Goal: Task Accomplishment & Management: Complete application form

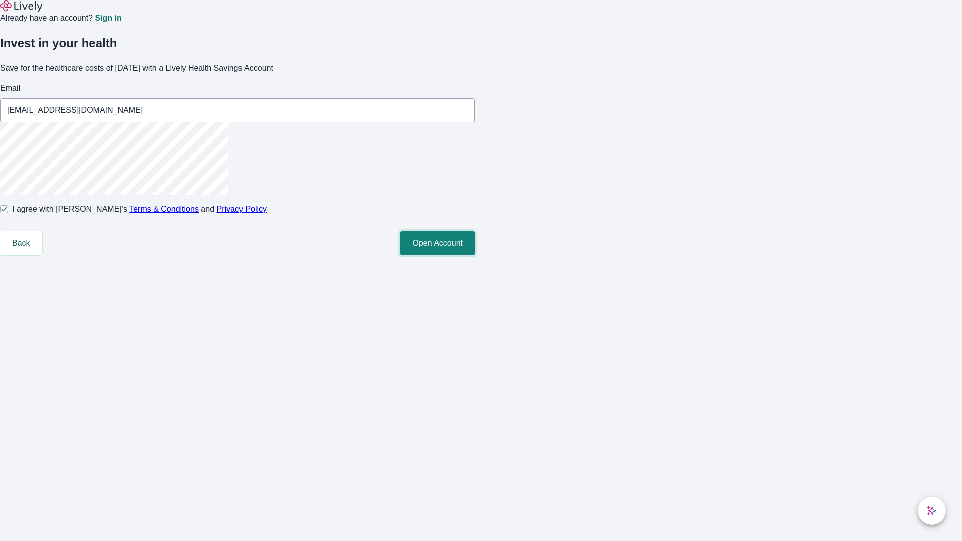
click at [475, 255] on button "Open Account" at bounding box center [437, 243] width 75 height 24
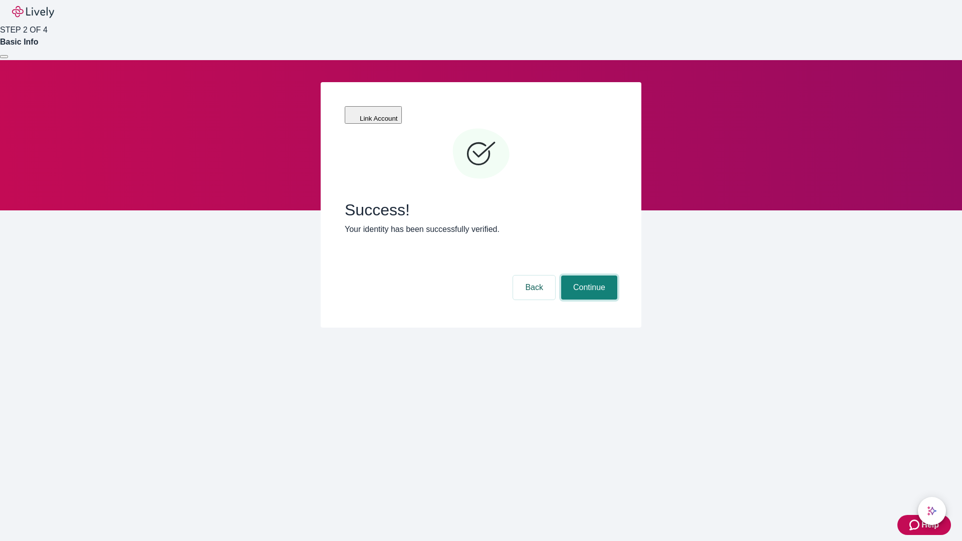
click at [588, 276] on button "Continue" at bounding box center [589, 288] width 56 height 24
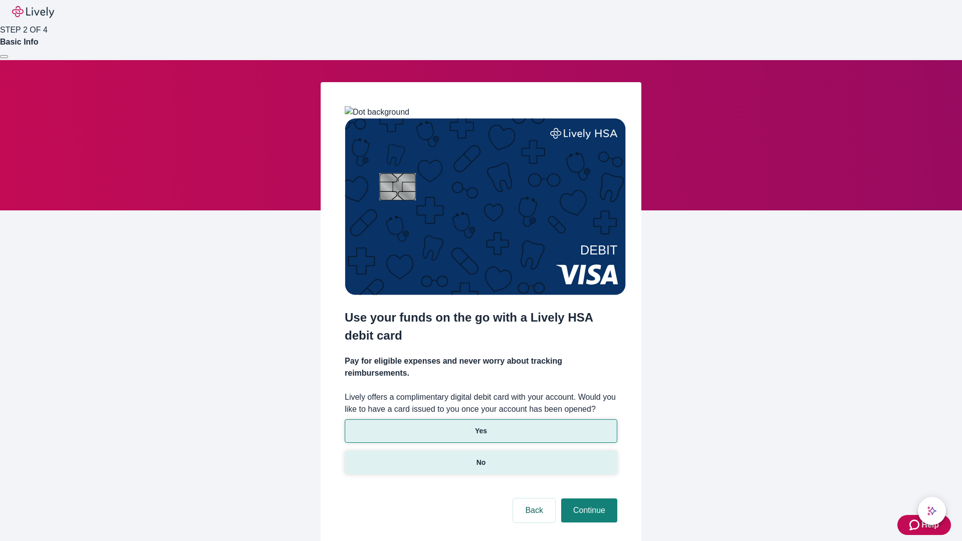
click at [480, 457] on p "No" at bounding box center [481, 462] width 10 height 11
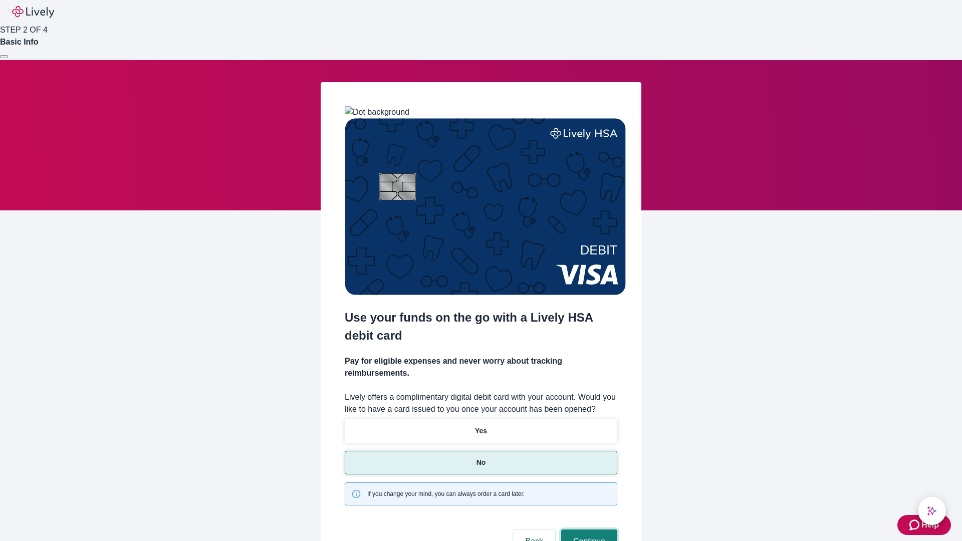
click at [588, 529] on button "Continue" at bounding box center [589, 541] width 56 height 24
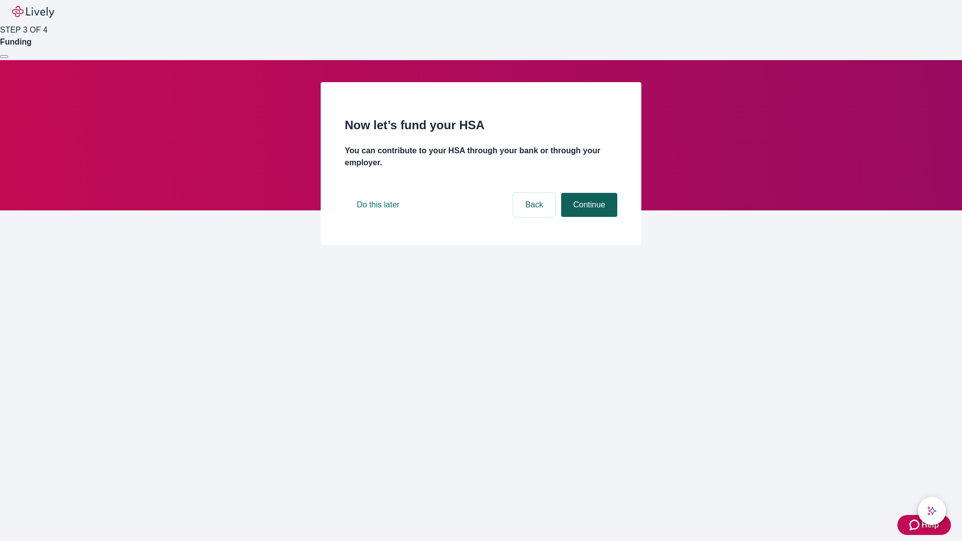
click at [588, 217] on button "Continue" at bounding box center [589, 205] width 56 height 24
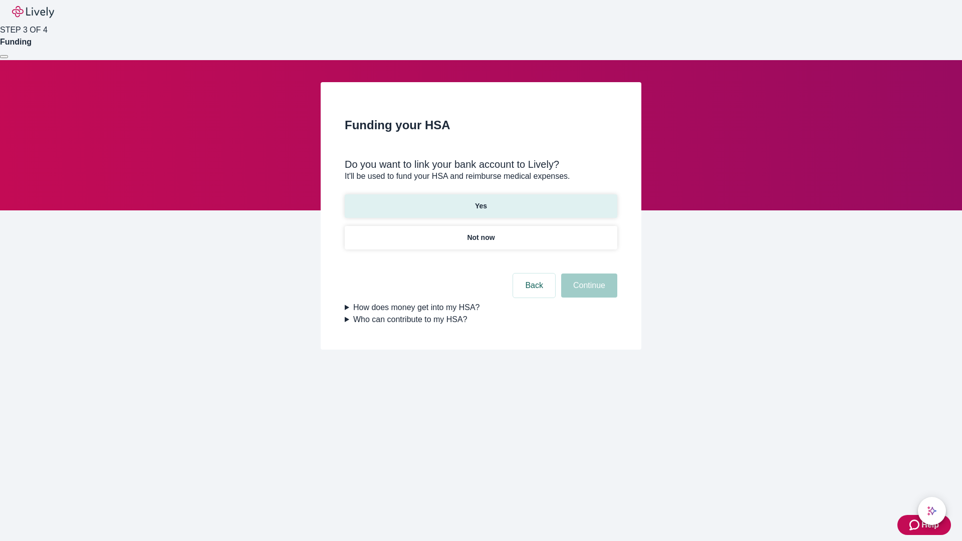
click at [480, 201] on p "Yes" at bounding box center [481, 206] width 12 height 11
click at [588, 274] on button "Continue" at bounding box center [589, 286] width 56 height 24
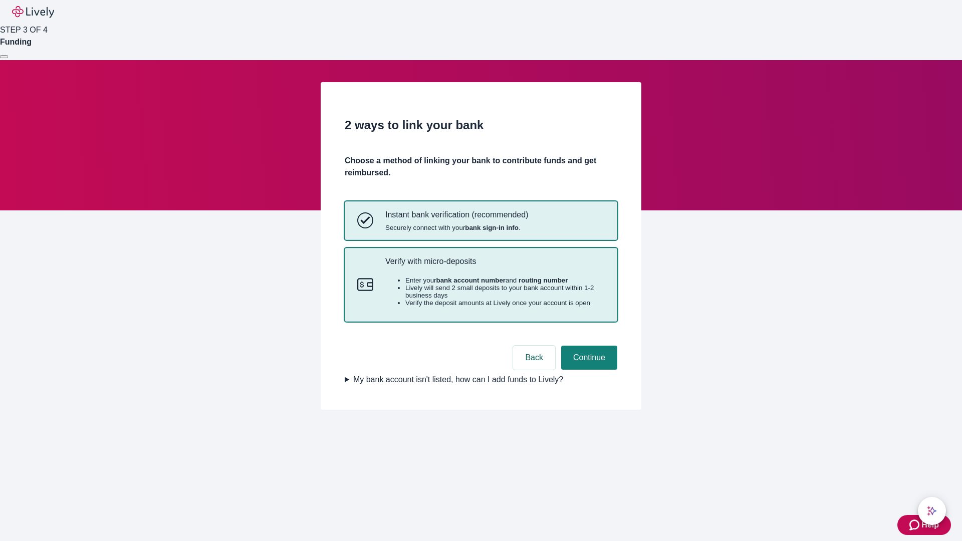
click at [494, 266] on p "Verify with micro-deposits" at bounding box center [494, 261] width 219 height 10
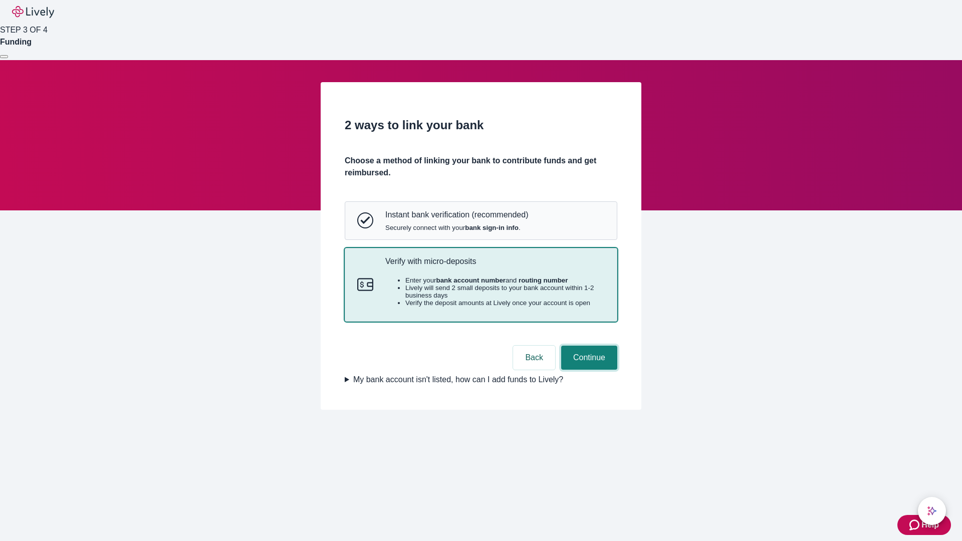
click at [588, 370] on button "Continue" at bounding box center [589, 358] width 56 height 24
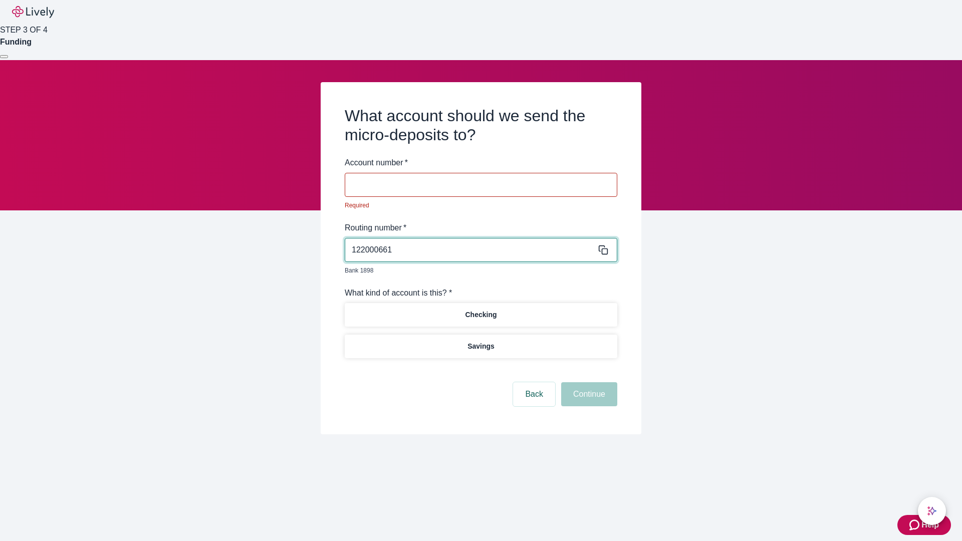
type input "122000661"
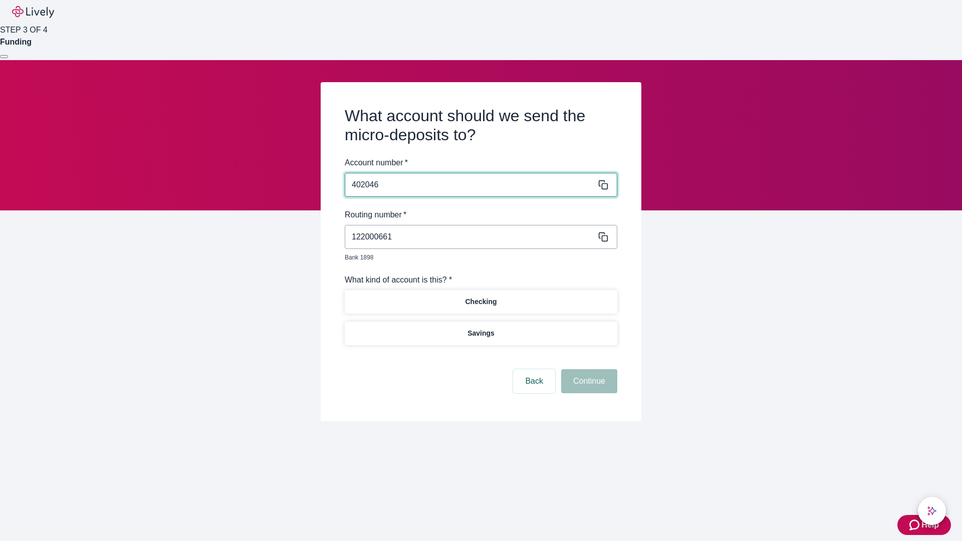
type input "402046"
click at [480, 297] on p "Checking" at bounding box center [481, 302] width 32 height 11
click at [588, 370] on button "Continue" at bounding box center [589, 381] width 56 height 24
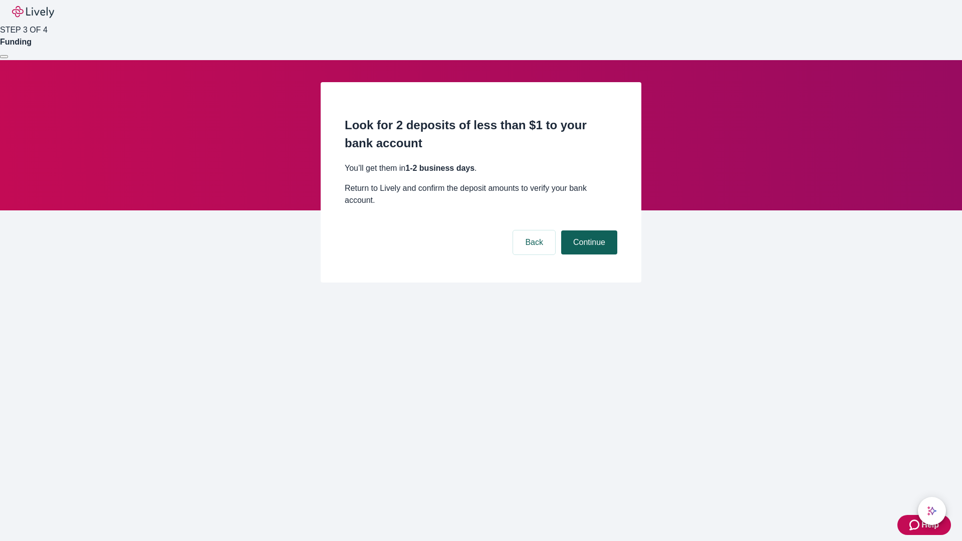
click at [588, 230] on button "Continue" at bounding box center [589, 242] width 56 height 24
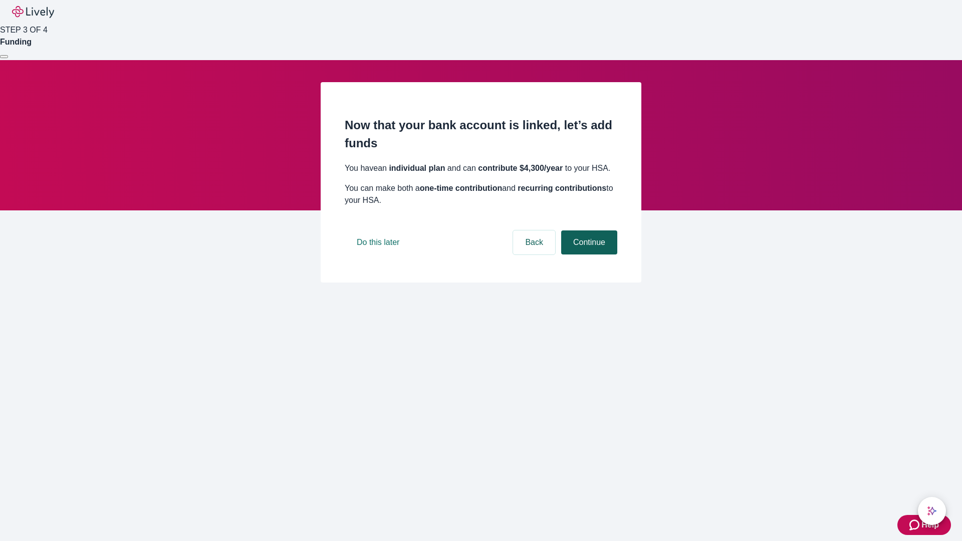
click at [588, 254] on button "Continue" at bounding box center [589, 242] width 56 height 24
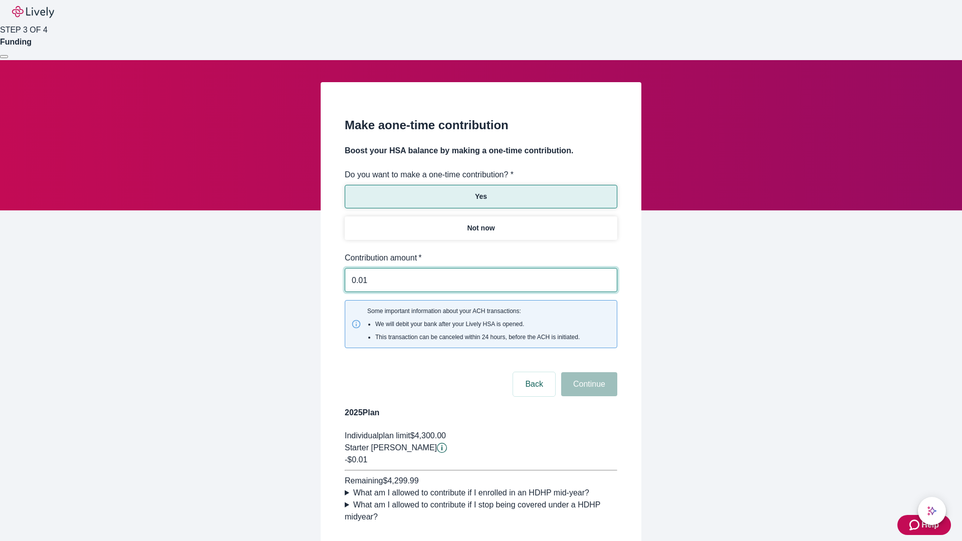
type input "0.01"
click at [588, 372] on button "Continue" at bounding box center [589, 384] width 56 height 24
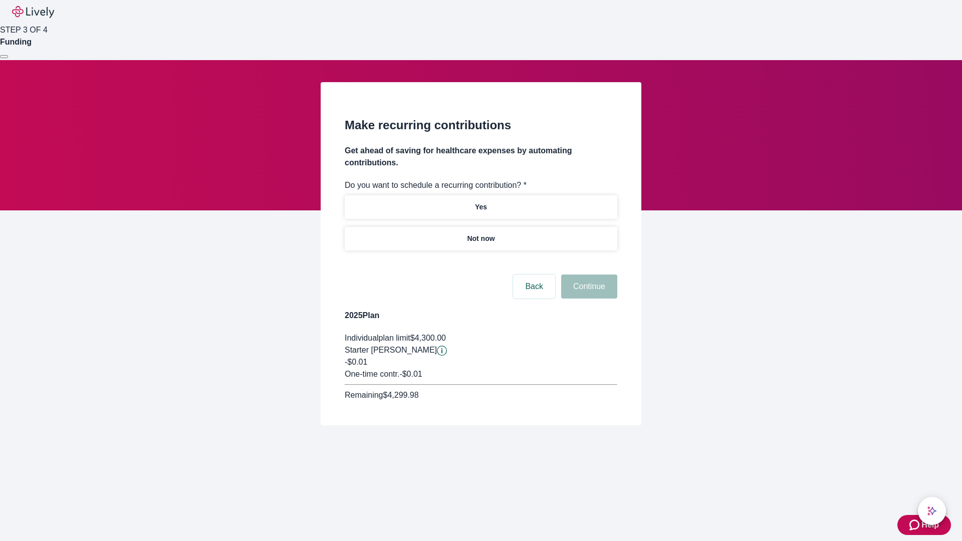
click at [480, 233] on p "Not now" at bounding box center [481, 238] width 28 height 11
click at [588, 275] on button "Continue" at bounding box center [589, 287] width 56 height 24
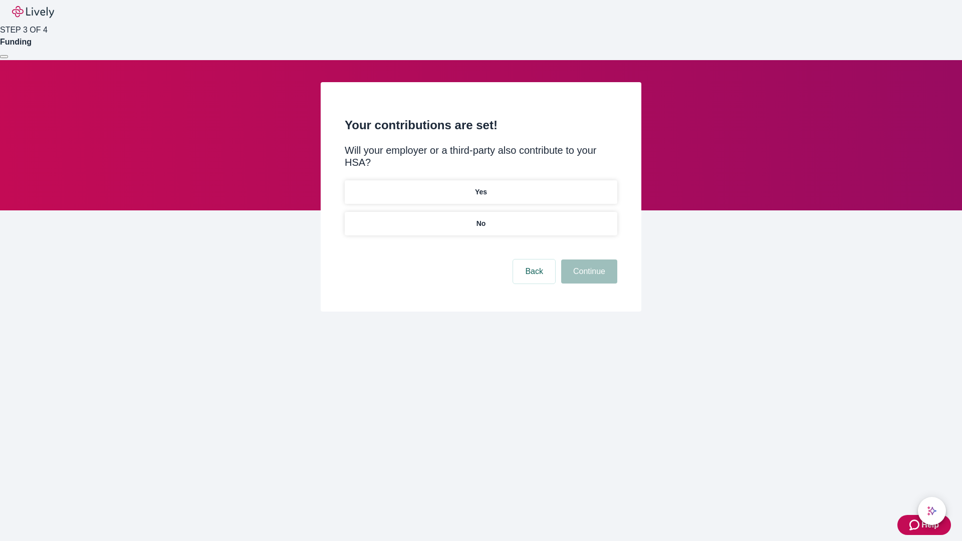
click at [480, 218] on p "No" at bounding box center [481, 223] width 10 height 11
click at [588, 259] on button "Continue" at bounding box center [589, 271] width 56 height 24
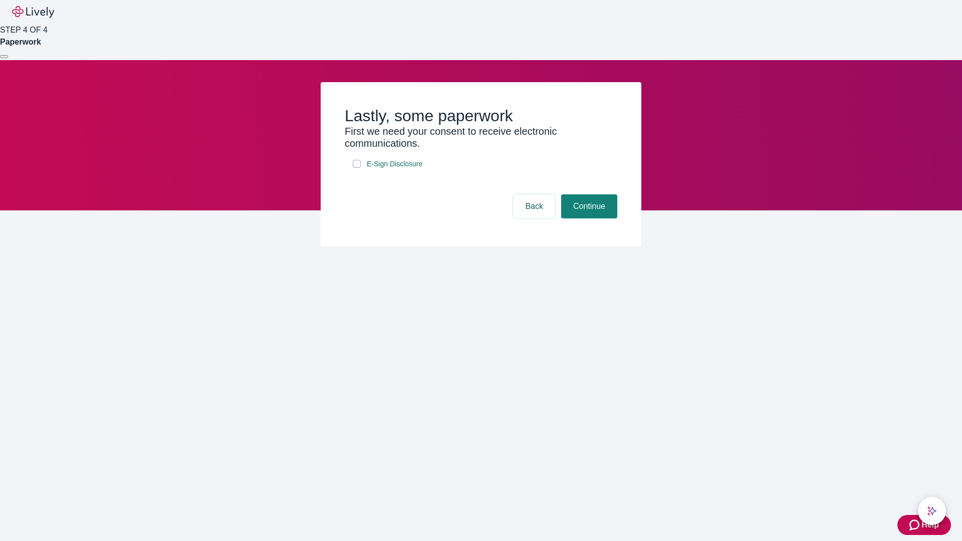
click at [357, 168] on input "E-Sign Disclosure" at bounding box center [357, 164] width 8 height 8
checkbox input "true"
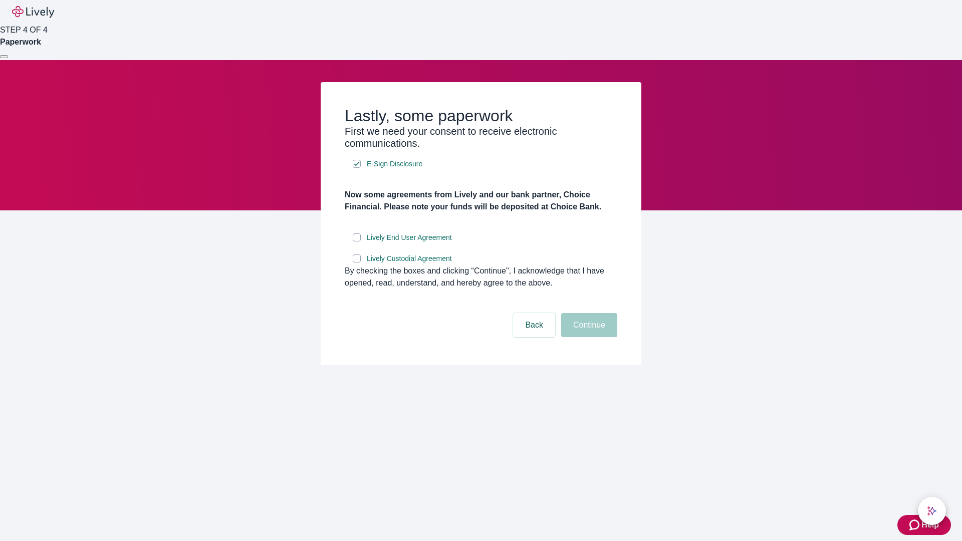
click at [357, 241] on input "Lively End User Agreement" at bounding box center [357, 237] width 8 height 8
checkbox input "true"
click at [357, 262] on input "Lively Custodial Agreement" at bounding box center [357, 258] width 8 height 8
checkbox input "true"
click at [588, 337] on button "Continue" at bounding box center [589, 325] width 56 height 24
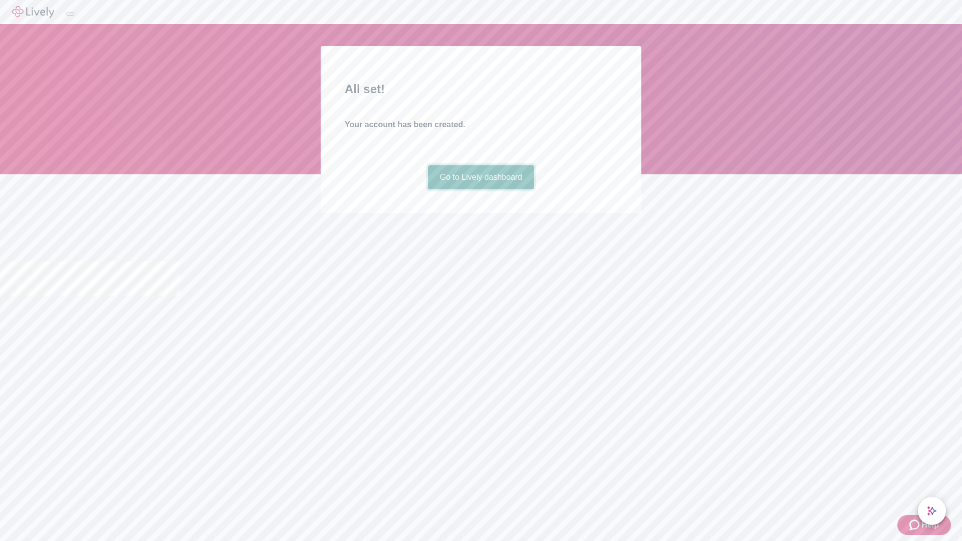
click at [480, 189] on link "Go to Lively dashboard" at bounding box center [481, 177] width 107 height 24
